Goal: Task Accomplishment & Management: Complete application form

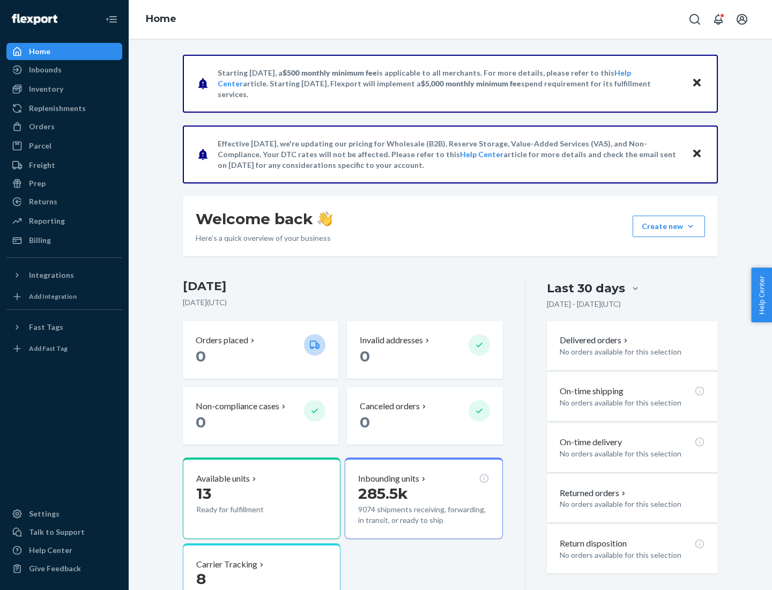
click at [690, 226] on button "Create new Create new inbound Create new order Create new product" at bounding box center [668, 225] width 72 height 21
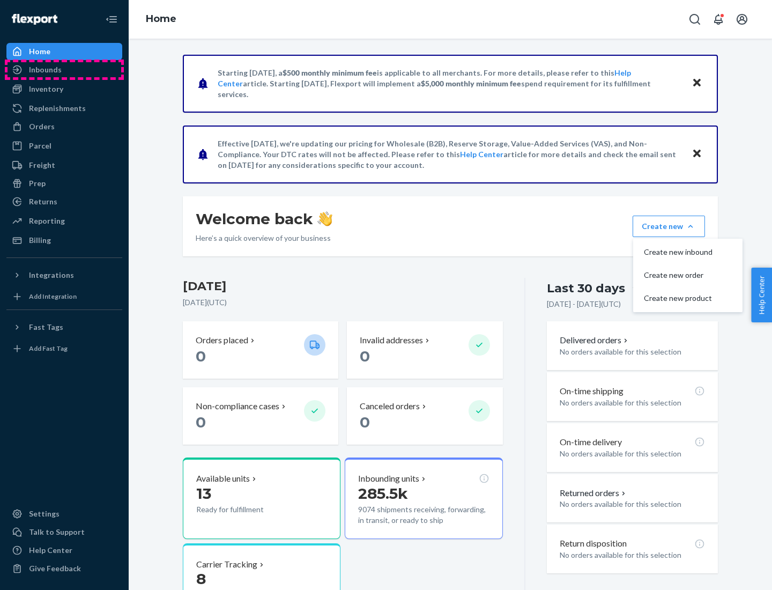
click at [64, 70] on div "Inbounds" at bounding box center [65, 69] width 114 height 15
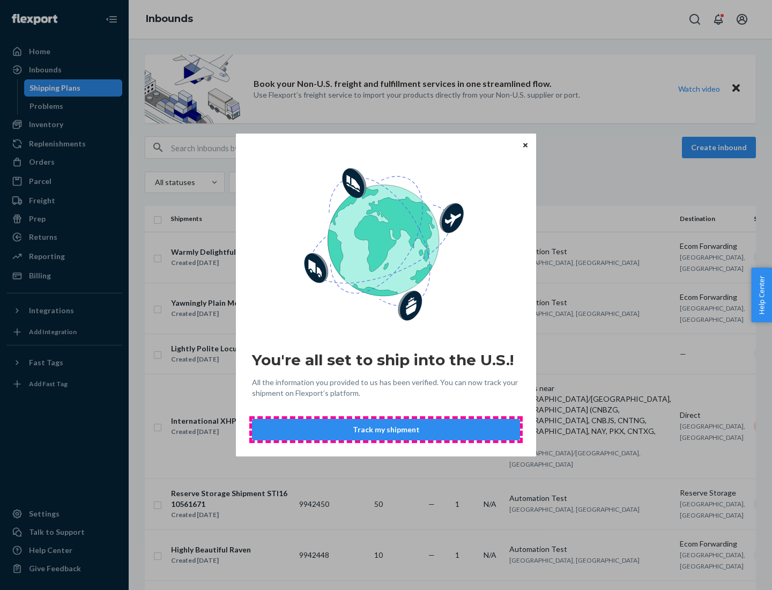
click at [386, 429] on button "Track my shipment" at bounding box center [386, 429] width 268 height 21
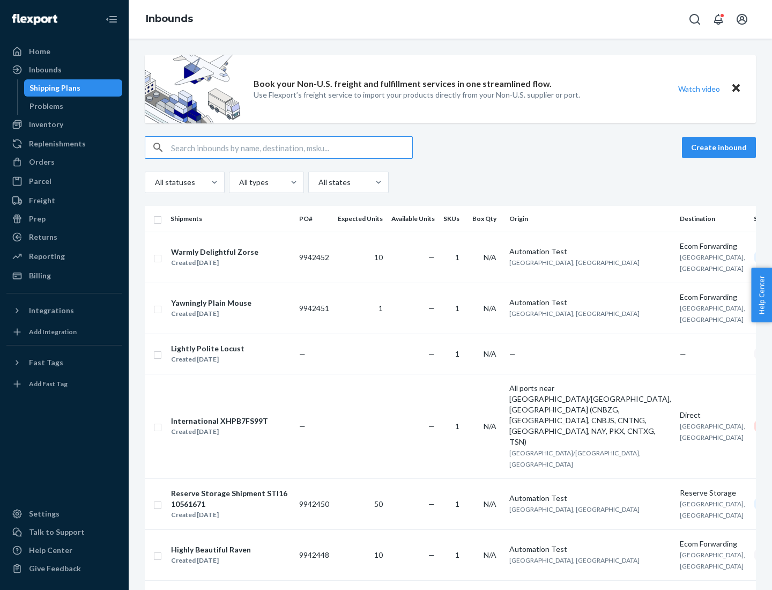
click at [720, 147] on button "Create inbound" at bounding box center [719, 147] width 74 height 21
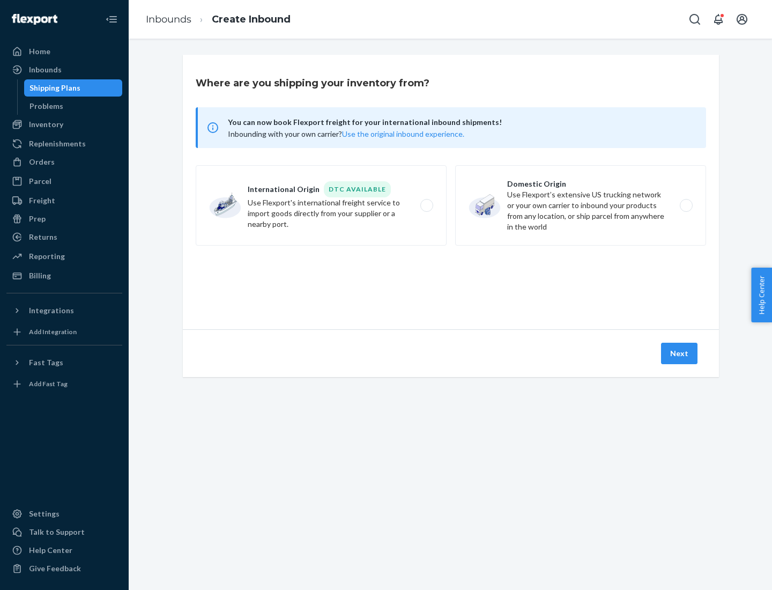
click at [321, 205] on label "International Origin DTC Available Use Flexport's international freight service…" at bounding box center [321, 205] width 251 height 80
click at [426, 205] on input "International Origin DTC Available Use Flexport's international freight service…" at bounding box center [429, 205] width 7 height 7
radio input "true"
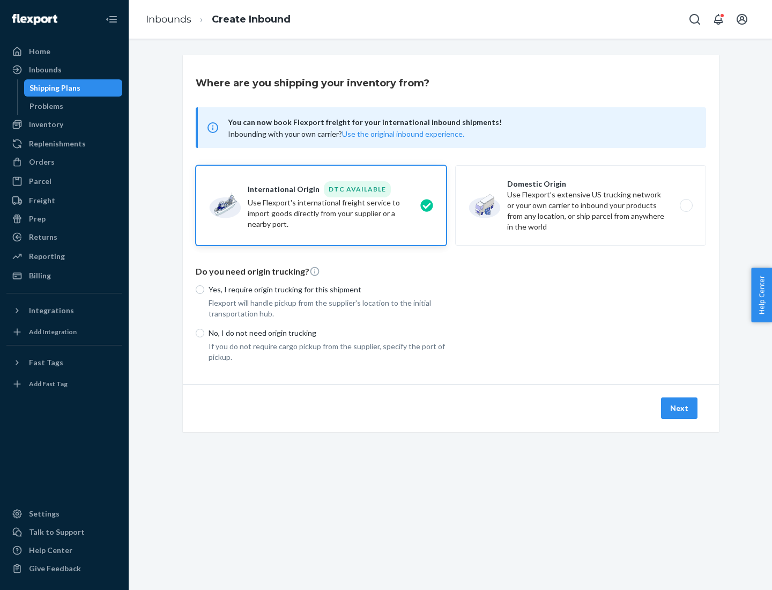
click at [327, 332] on p "No, I do not need origin trucking" at bounding box center [327, 332] width 238 height 11
click at [204, 332] on input "No, I do not need origin trucking" at bounding box center [200, 333] width 9 height 9
radio input "true"
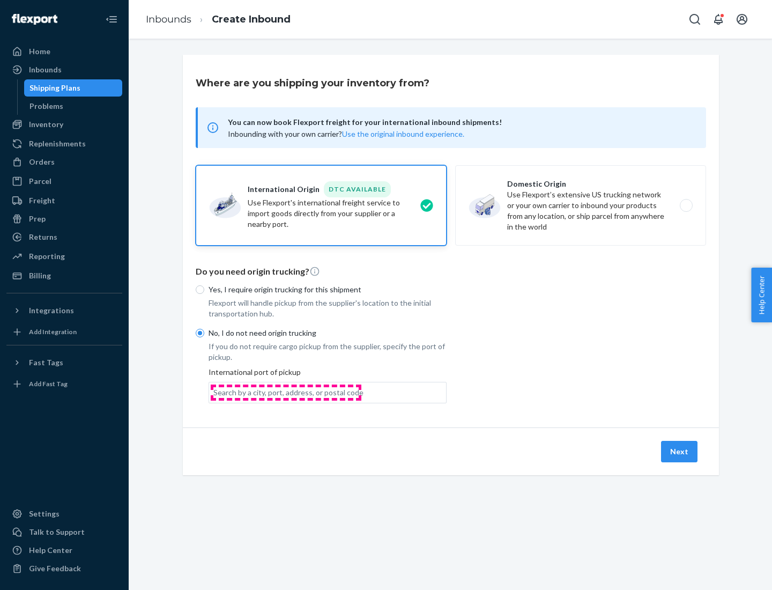
click at [286, 392] on div "Search by a city, port, address, or postal code" at bounding box center [288, 392] width 150 height 11
click at [214, 392] on input "Search by a city, port, address, or postal code" at bounding box center [213, 392] width 1 height 11
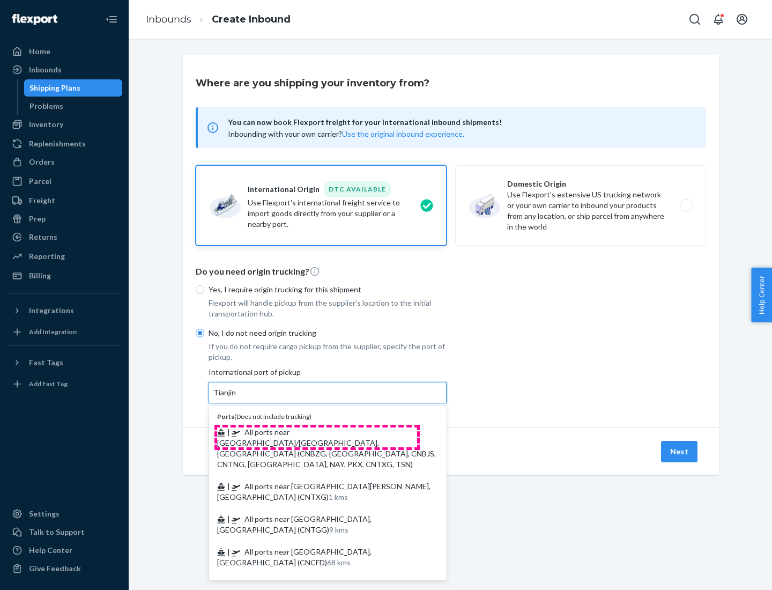
click at [317, 431] on span "| All ports near [GEOGRAPHIC_DATA]/[GEOGRAPHIC_DATA], [GEOGRAPHIC_DATA] (CNBZG,…" at bounding box center [326, 447] width 219 height 41
click at [237, 398] on input "Tianjin" at bounding box center [225, 392] width 24 height 11
type input "All ports near [GEOGRAPHIC_DATA]/[GEOGRAPHIC_DATA], [GEOGRAPHIC_DATA] (CNBZG, […"
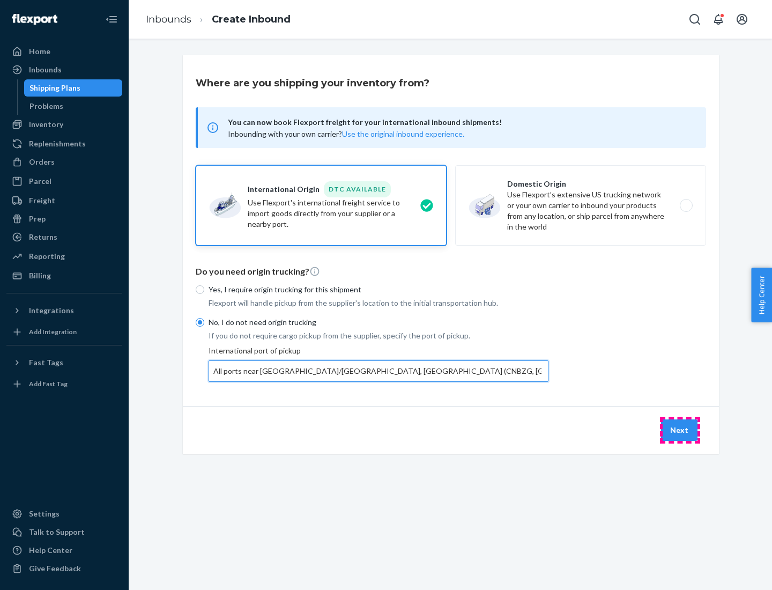
click at [680, 429] on button "Next" at bounding box center [679, 429] width 36 height 21
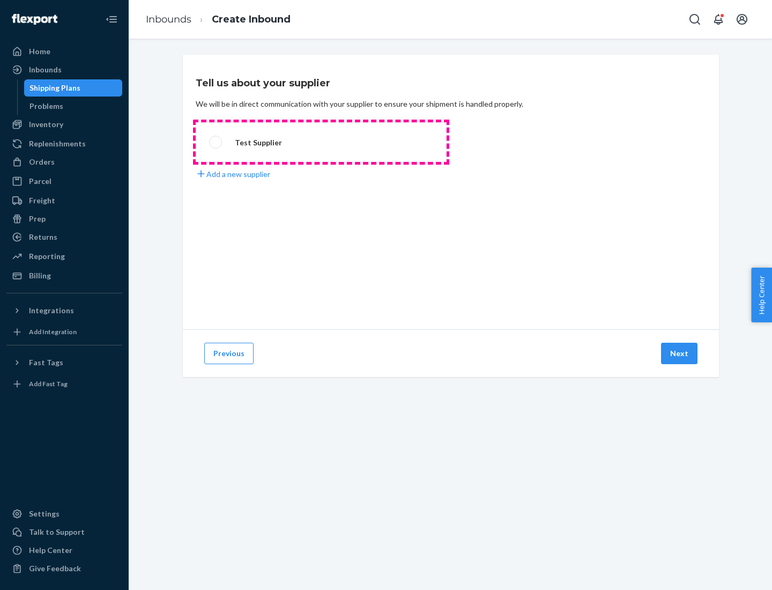
click at [321, 142] on label "Test Supplier" at bounding box center [321, 142] width 251 height 40
click at [216, 142] on input "Test Supplier" at bounding box center [212, 142] width 7 height 7
radio input "true"
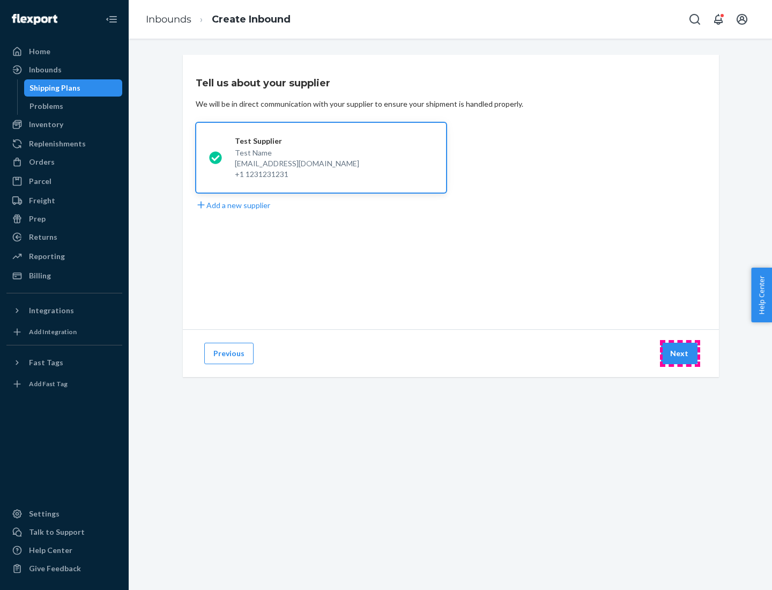
click at [680, 353] on button "Next" at bounding box center [679, 352] width 36 height 21
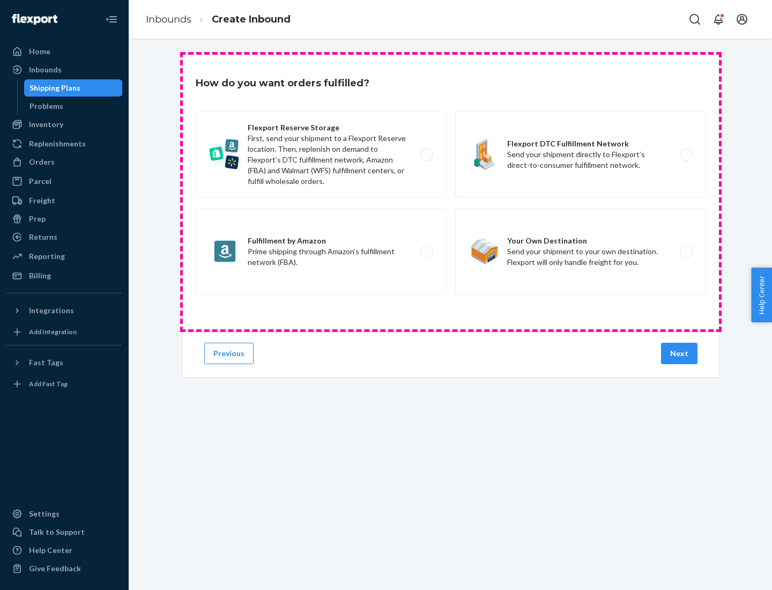
click at [451, 192] on div "Flexport Reserve Storage First, send your shipment to a Flexport Reserve locati…" at bounding box center [451, 203] width 510 height 185
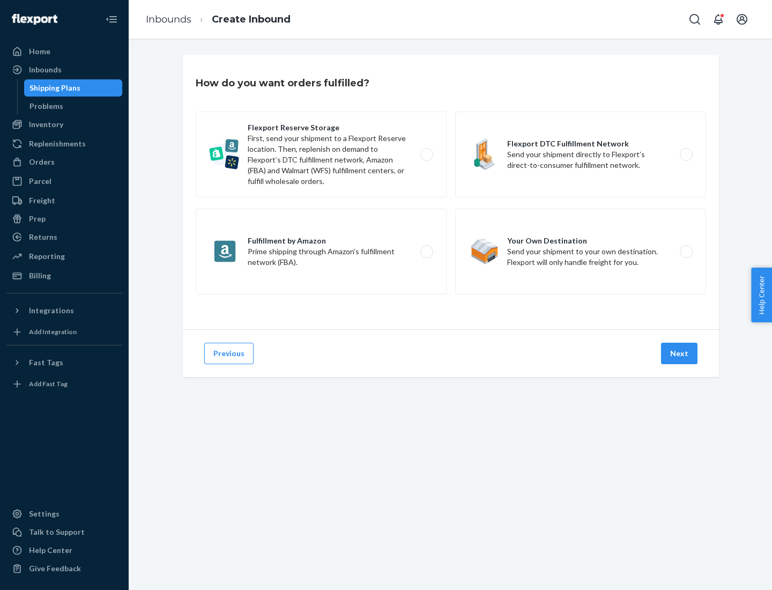
click at [580, 154] on label "Flexport DTC Fulfillment Network Send your shipment directly to Flexport’s dire…" at bounding box center [580, 154] width 251 height 86
click at [685, 154] on input "Flexport DTC Fulfillment Network Send your shipment directly to Flexport’s dire…" at bounding box center [688, 154] width 7 height 7
radio input "true"
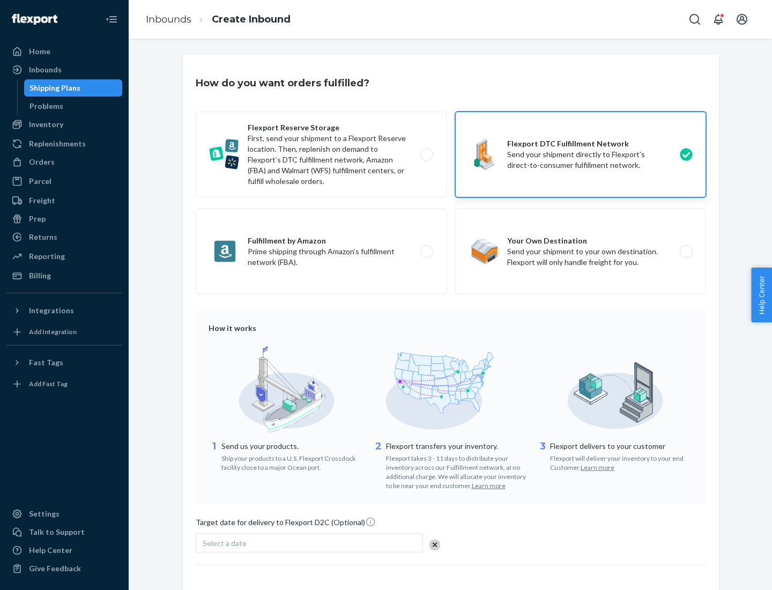
scroll to position [79, 0]
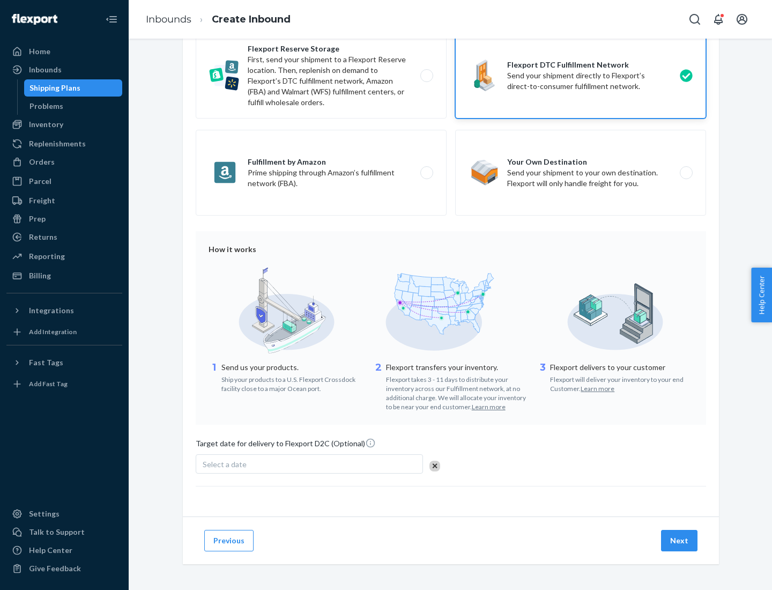
click at [680, 540] on button "Next" at bounding box center [679, 539] width 36 height 21
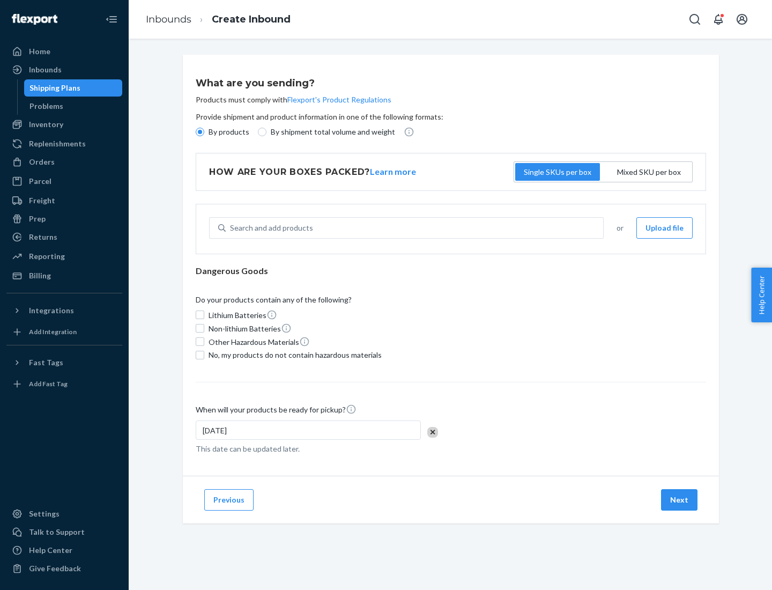
click at [228, 132] on p "By products" at bounding box center [228, 131] width 41 height 11
click at [204, 132] on input "By products" at bounding box center [200, 132] width 9 height 9
click at [270, 228] on div "Search and add products" at bounding box center [271, 227] width 83 height 11
click at [231, 228] on input "Search and add products" at bounding box center [230, 227] width 1 height 11
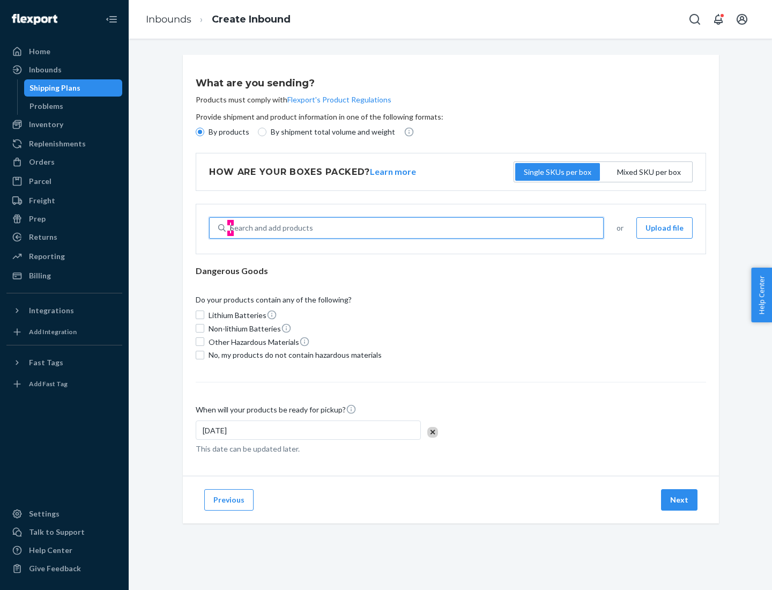
type input "basic"
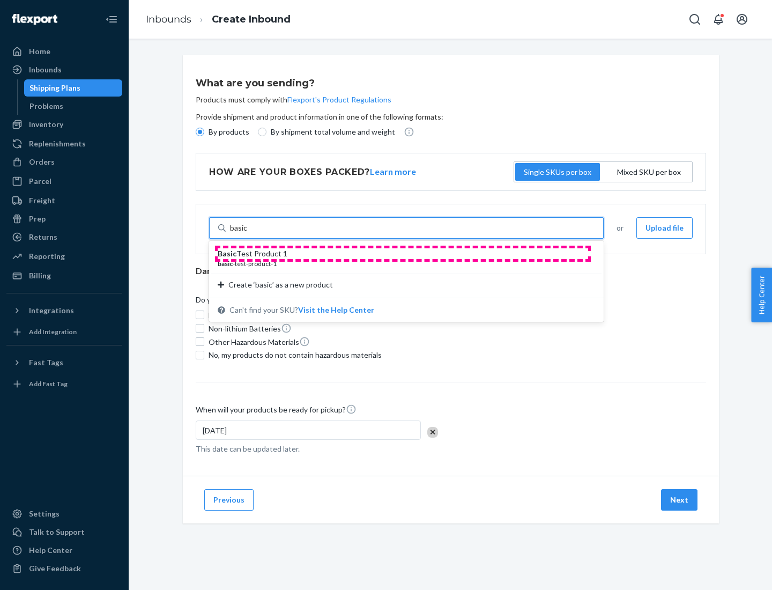
click at [402, 253] on div "Basic Test Product 1" at bounding box center [402, 253] width 369 height 11
click at [248, 233] on input "basic" at bounding box center [239, 227] width 18 height 11
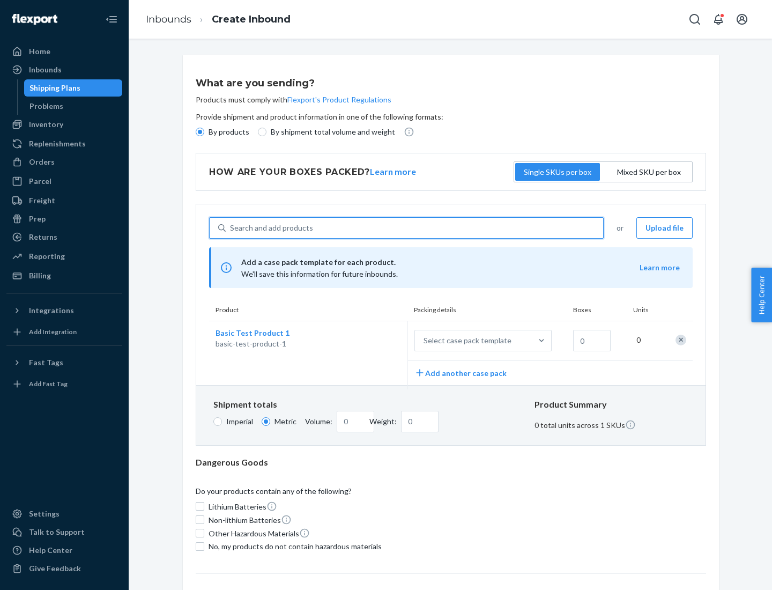
scroll to position [26, 0]
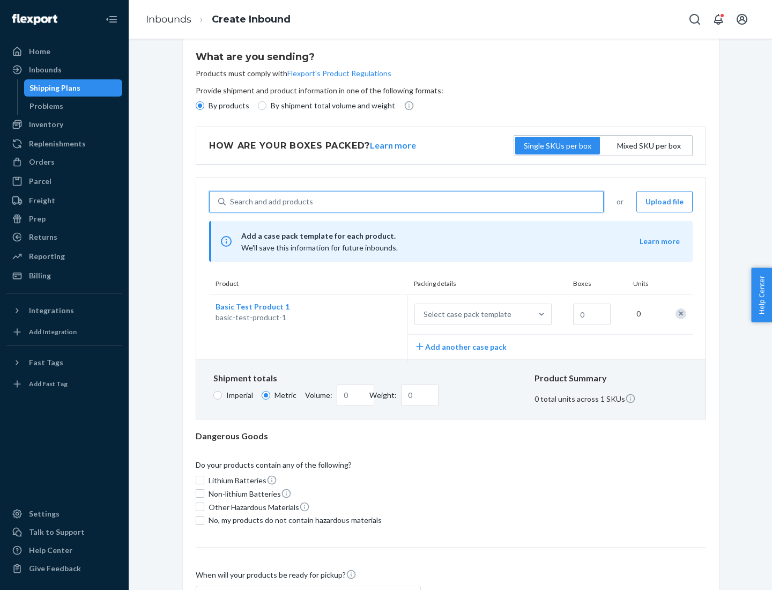
click at [465, 314] on div "Select case pack template" at bounding box center [467, 314] width 88 height 11
click at [370, 314] on input "Select case pack template" at bounding box center [370, 314] width 0 height 0
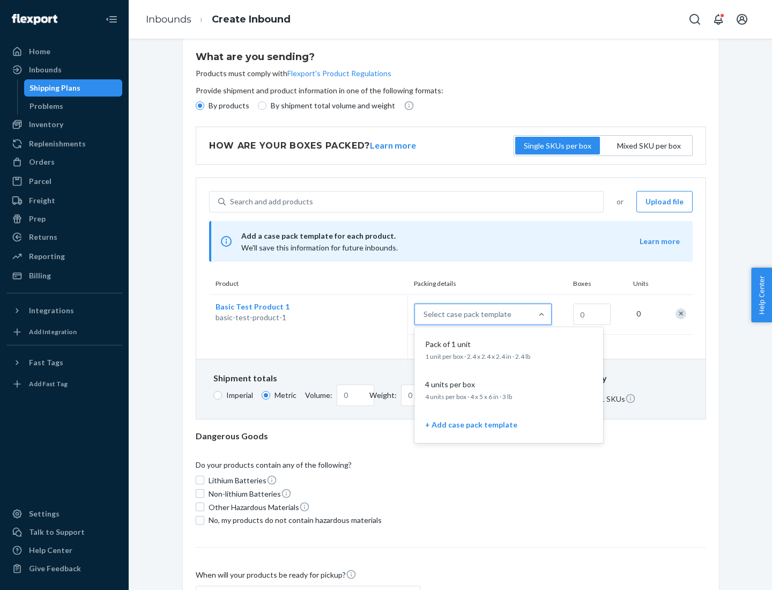
scroll to position [62, 0]
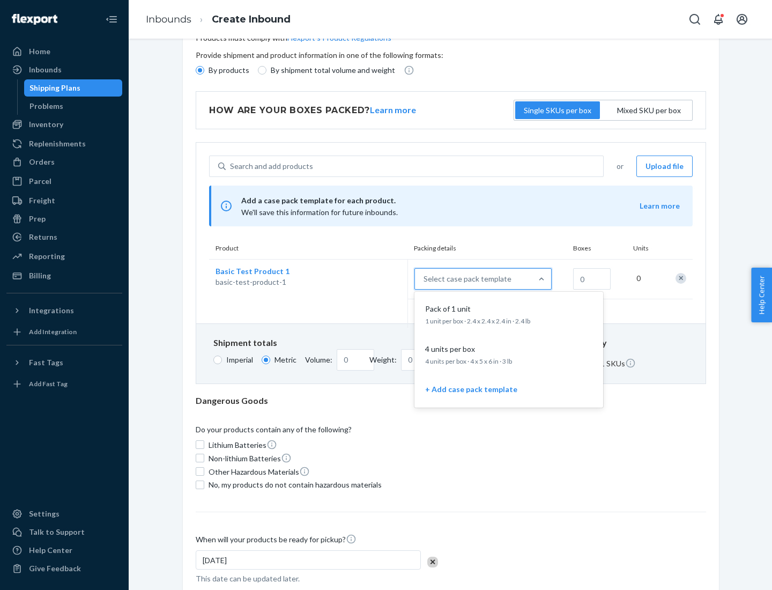
click at [509, 314] on div "Pack of 1 unit" at bounding box center [506, 308] width 171 height 11
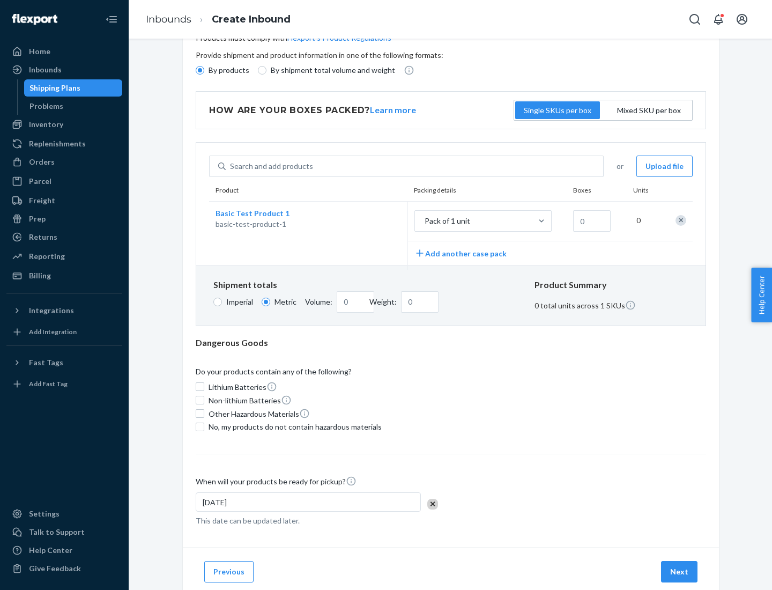
scroll to position [0, 0]
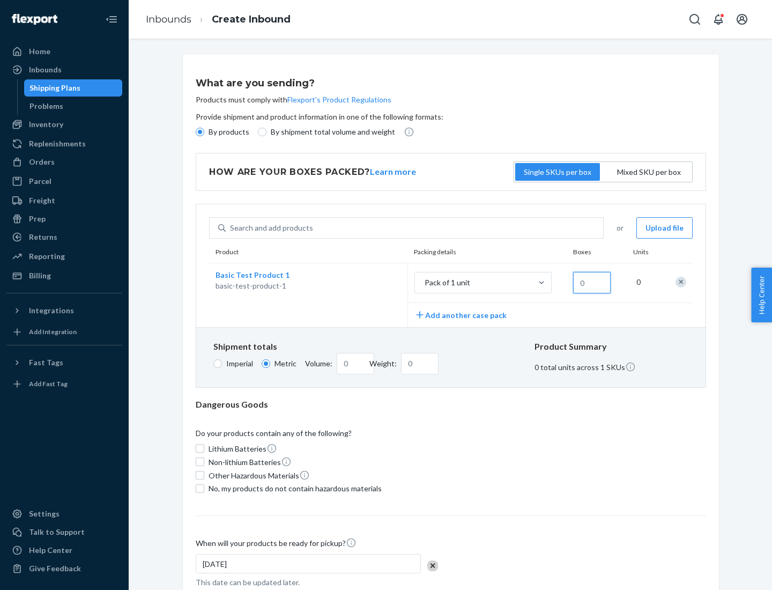
type input "1.09"
type input "1"
type input "10.89"
type input "10"
type input "0.02"
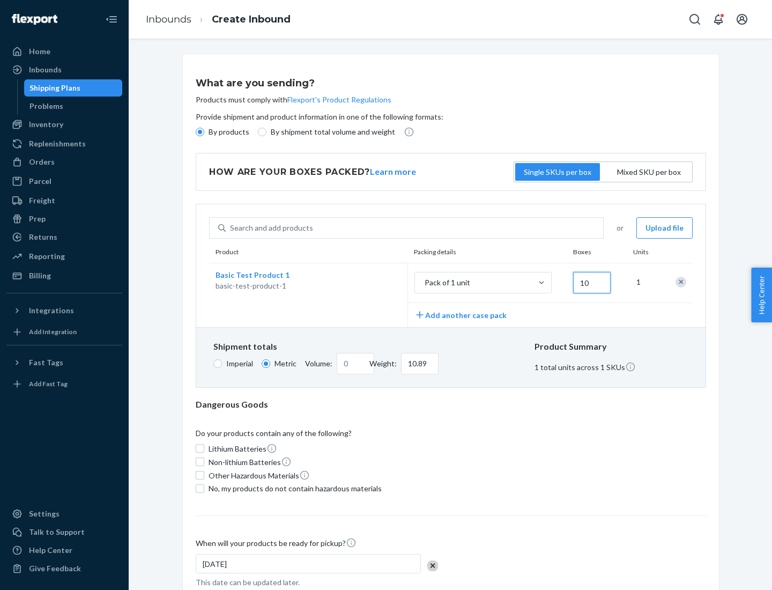
type input "108.86"
type input "100"
type input "0.23"
type input "1088.62"
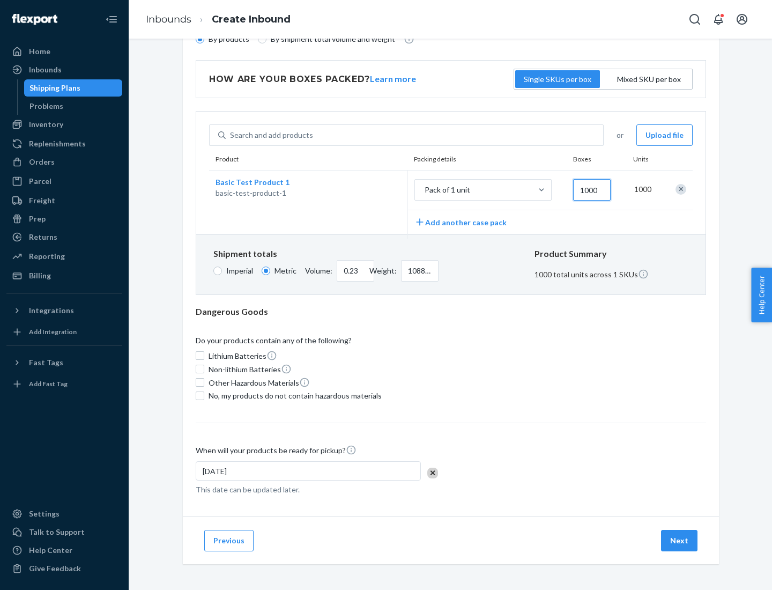
type input "1000"
click at [293, 395] on span "No, my products do not contain hazardous materials" at bounding box center [294, 395] width 173 height 11
click at [204, 395] on input "No, my products do not contain hazardous materials" at bounding box center [200, 395] width 9 height 9
checkbox input "true"
click at [680, 540] on button "Next" at bounding box center [679, 539] width 36 height 21
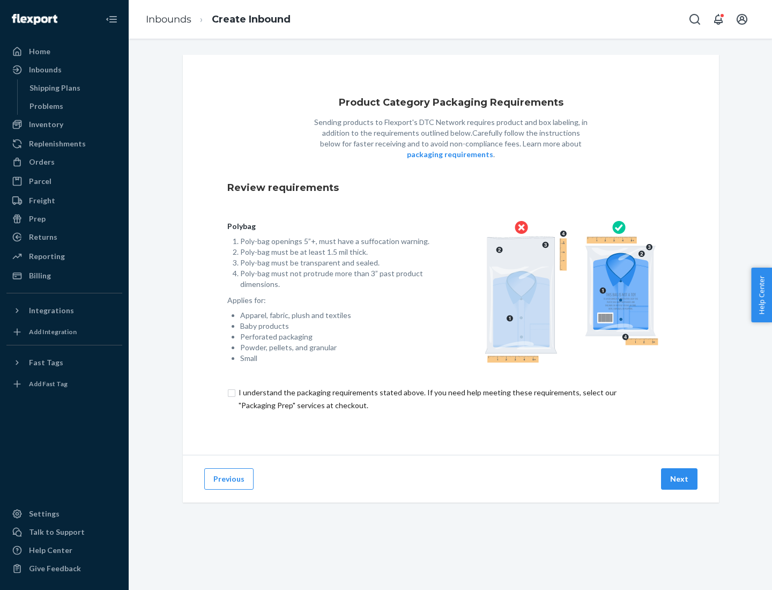
click at [451, 398] on input "checkbox" at bounding box center [450, 399] width 447 height 26
checkbox input "true"
click at [680, 478] on button "Next" at bounding box center [679, 478] width 36 height 21
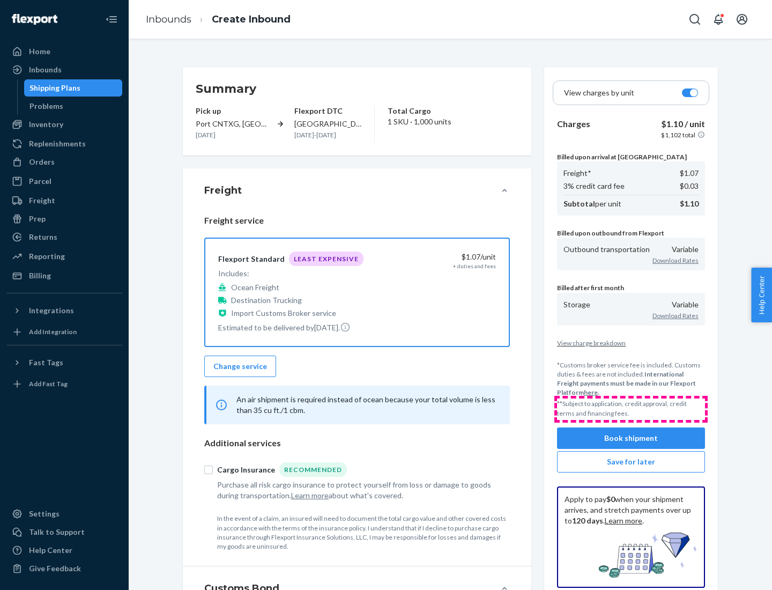
scroll to position [124, 0]
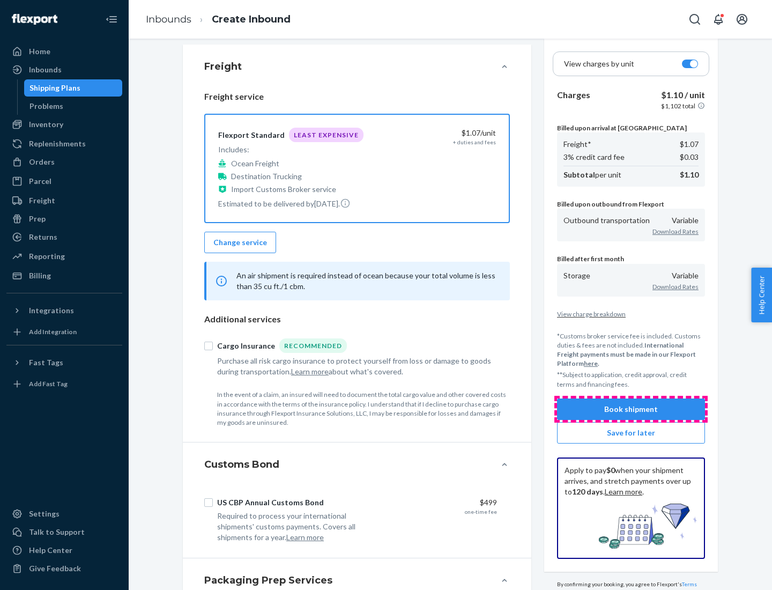
click at [631, 408] on button "Book shipment" at bounding box center [631, 408] width 148 height 21
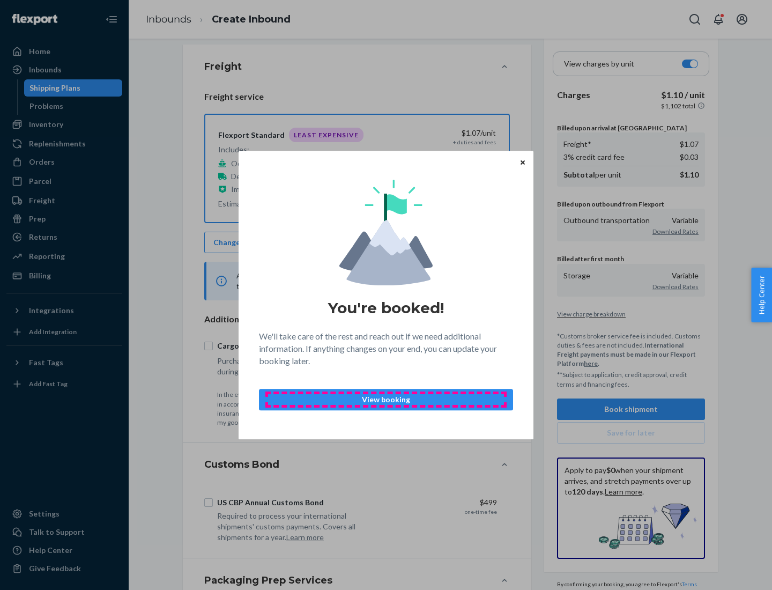
click at [386, 399] on p "View booking" at bounding box center [386, 399] width 236 height 11
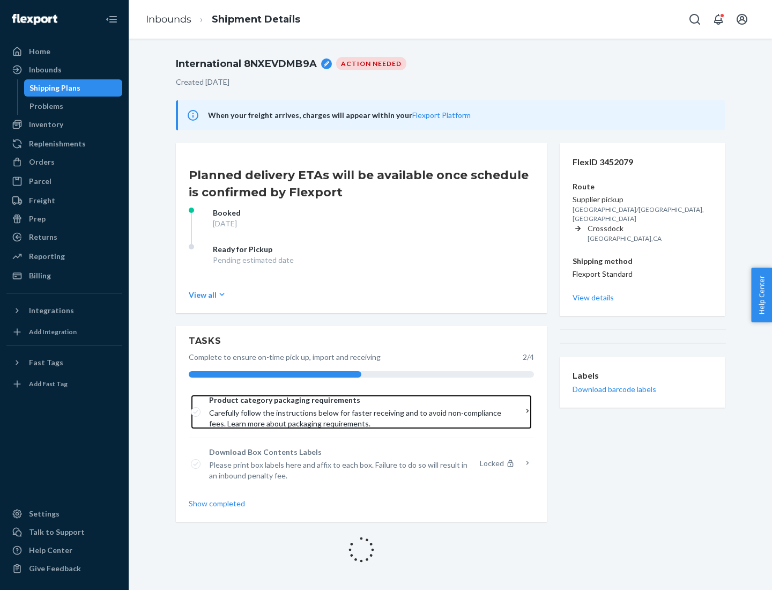
click at [357, 400] on span "Product category packaging requirements" at bounding box center [357, 399] width 297 height 11
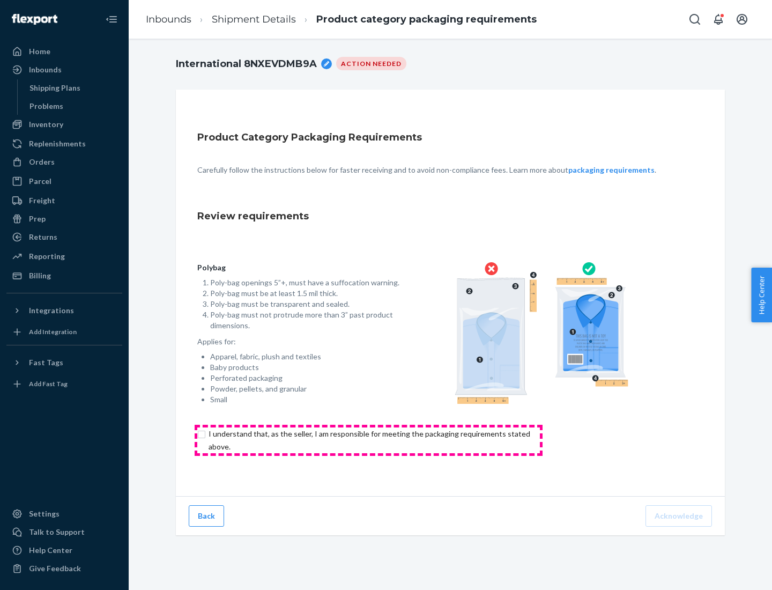
click at [368, 439] on input "checkbox" at bounding box center [375, 440] width 356 height 26
checkbox input "true"
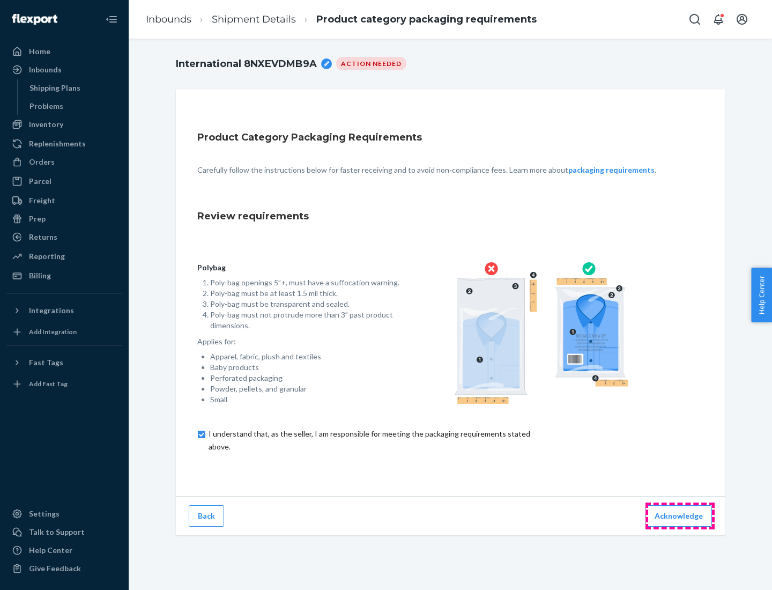
click at [680, 515] on button "Acknowledge" at bounding box center [678, 515] width 66 height 21
